Goal: Communication & Community: Connect with others

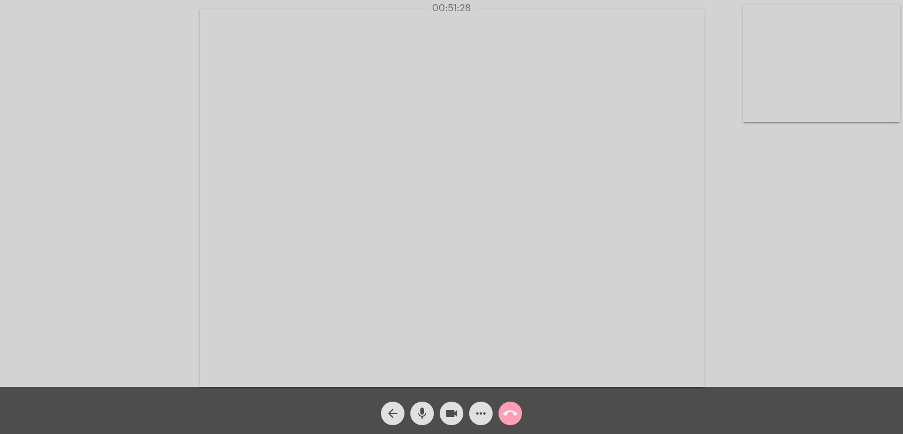
click at [512, 410] on mat-icon "call_end" at bounding box center [510, 413] width 14 height 14
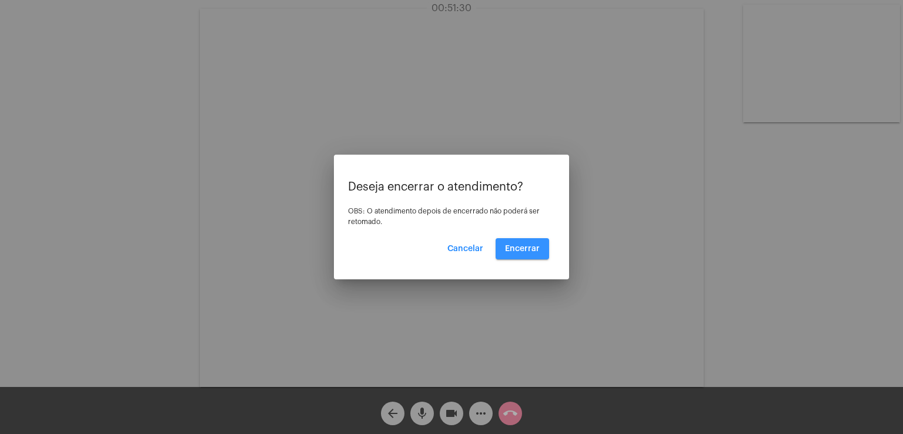
click at [527, 251] on span "Encerrar" at bounding box center [522, 249] width 35 height 8
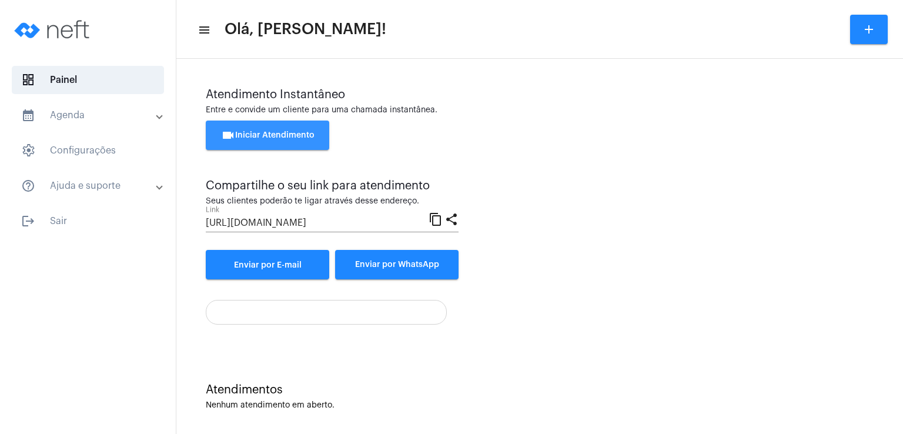
click at [311, 135] on span "videocam Iniciar Atendimento" at bounding box center [267, 135] width 93 height 8
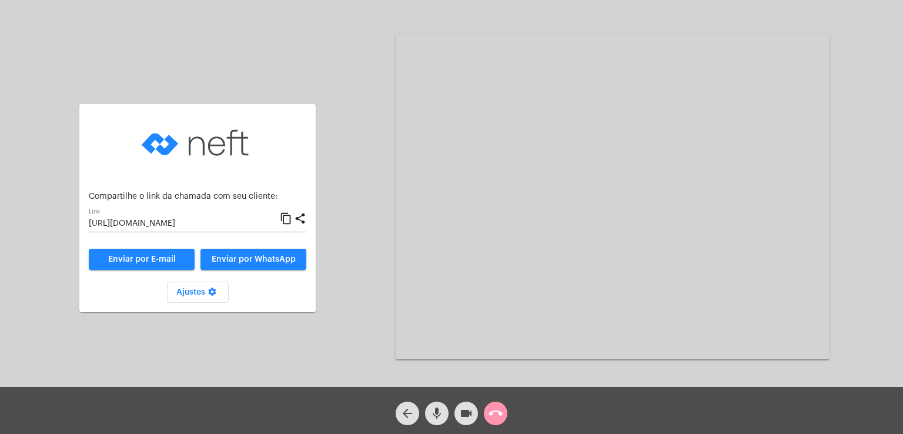
click at [230, 258] on span "Enviar por WhatsApp" at bounding box center [254, 259] width 84 height 8
